Goal: Task Accomplishment & Management: Manage account settings

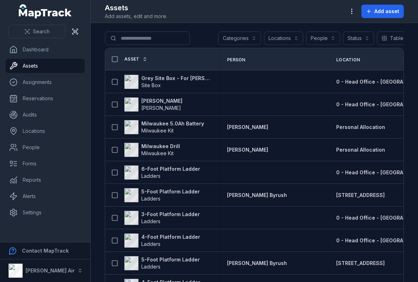
click at [189, 82] on span "Site Box" at bounding box center [175, 85] width 69 height 7
click at [156, 105] on span "[PERSON_NAME]" at bounding box center [161, 108] width 40 height 6
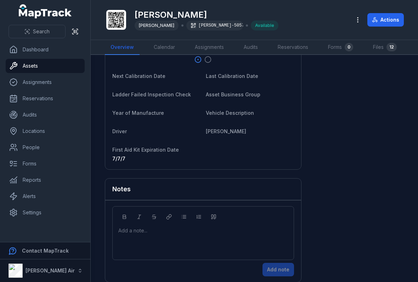
scroll to position [732, 0]
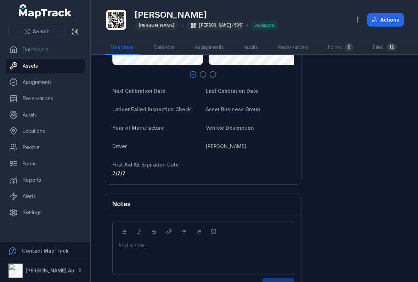
click at [19, 51] on link "Dashboard" at bounding box center [45, 49] width 79 height 14
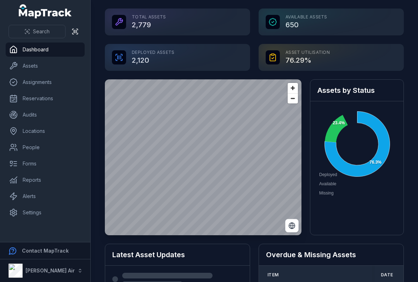
click at [22, 63] on link "Assets" at bounding box center [45, 66] width 79 height 14
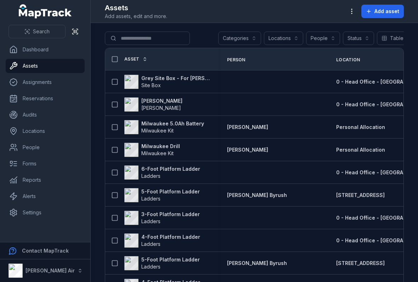
click at [352, 10] on icon "button" at bounding box center [351, 11] width 7 height 7
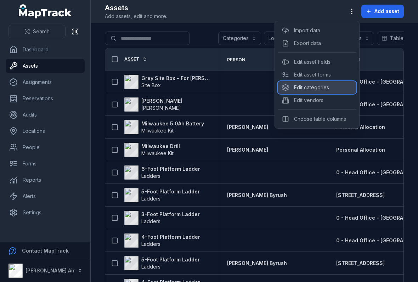
click at [323, 92] on div "Edit categories" at bounding box center [316, 87] width 79 height 13
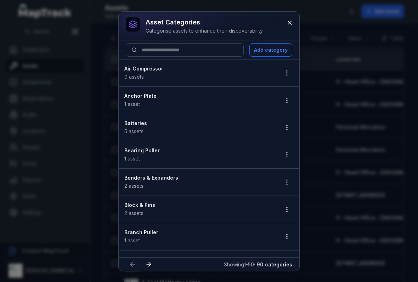
click at [288, 94] on button "button" at bounding box center [286, 99] width 13 height 13
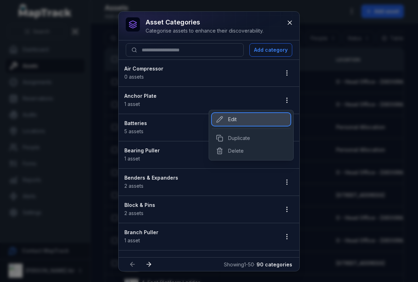
click at [256, 121] on div "Edit" at bounding box center [251, 119] width 79 height 13
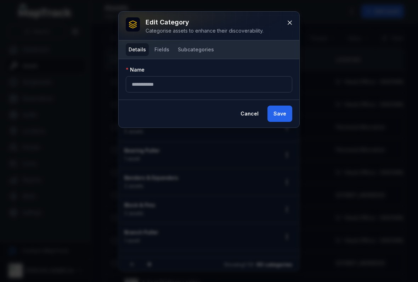
click at [165, 50] on button "Fields" at bounding box center [161, 49] width 21 height 13
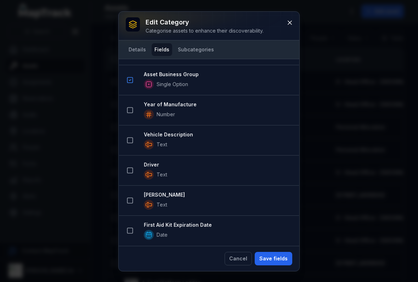
scroll to position [923, 0]
click at [290, 23] on icon at bounding box center [290, 23] width 4 height 4
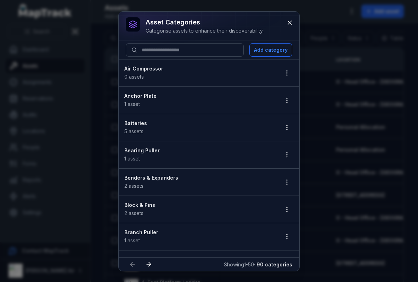
click at [292, 22] on icon at bounding box center [289, 22] width 7 height 7
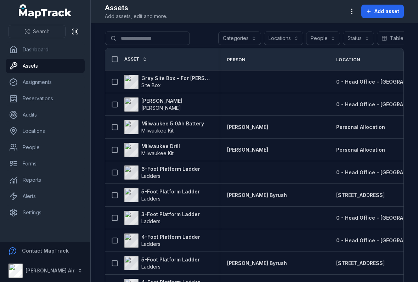
click at [349, 5] on button "button" at bounding box center [351, 11] width 13 height 13
